Goal: Task Accomplishment & Management: Manage account settings

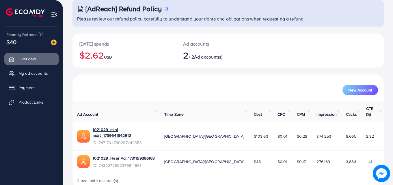
scroll to position [36, 0]
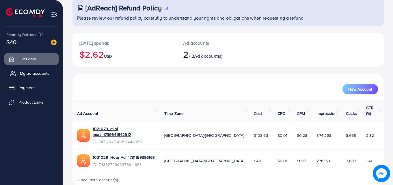
click at [26, 74] on span "My ad accounts" at bounding box center [34, 73] width 29 height 6
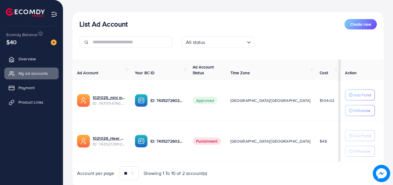
scroll to position [75, 0]
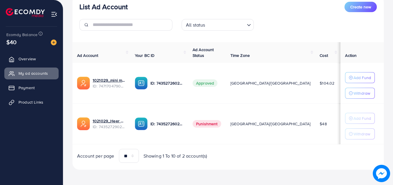
scroll to position [75, 0]
